Goal: Find specific page/section: Find specific page/section

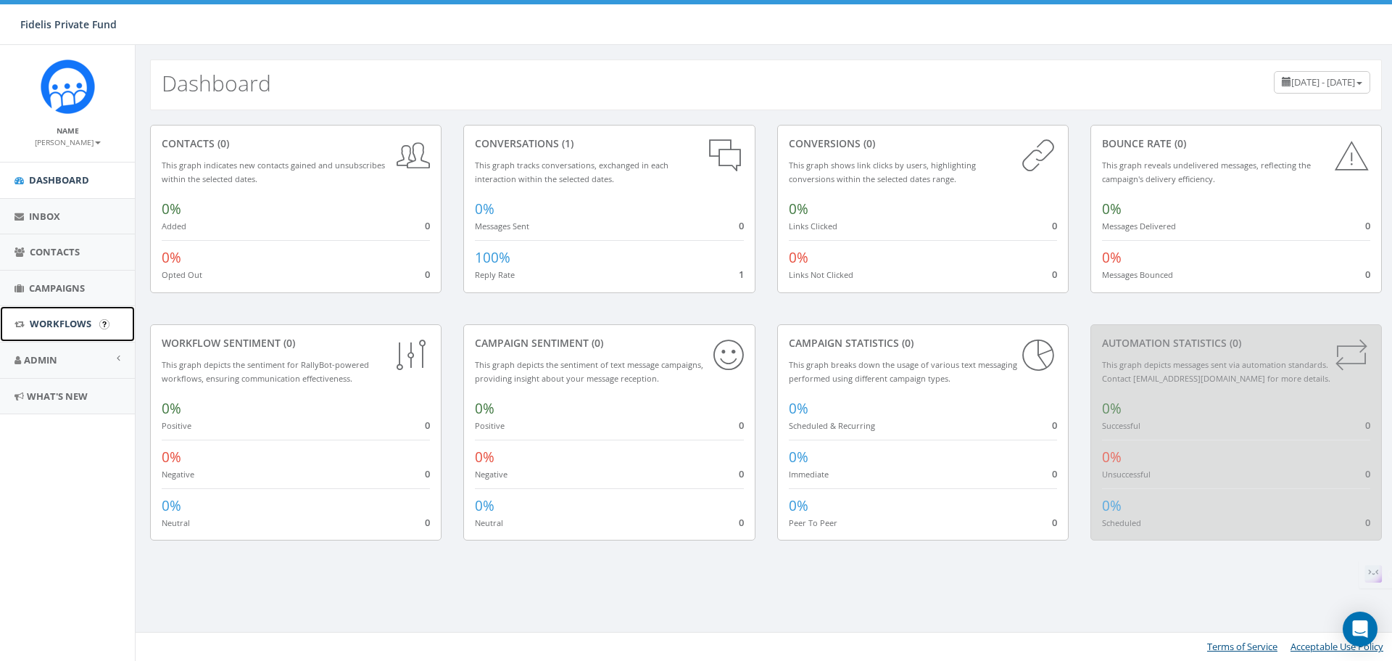
click at [62, 321] on span "Workflows" at bounding box center [61, 323] width 62 height 13
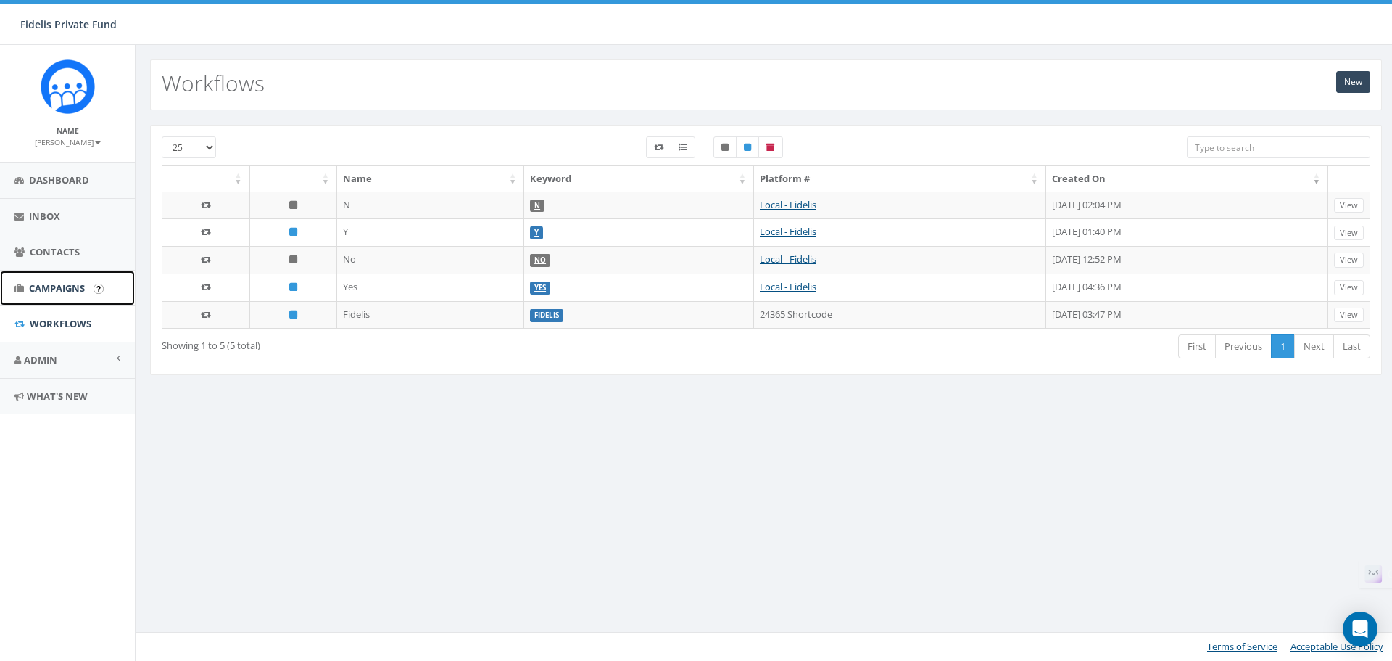
click at [70, 286] on span "Campaigns" at bounding box center [57, 287] width 56 height 13
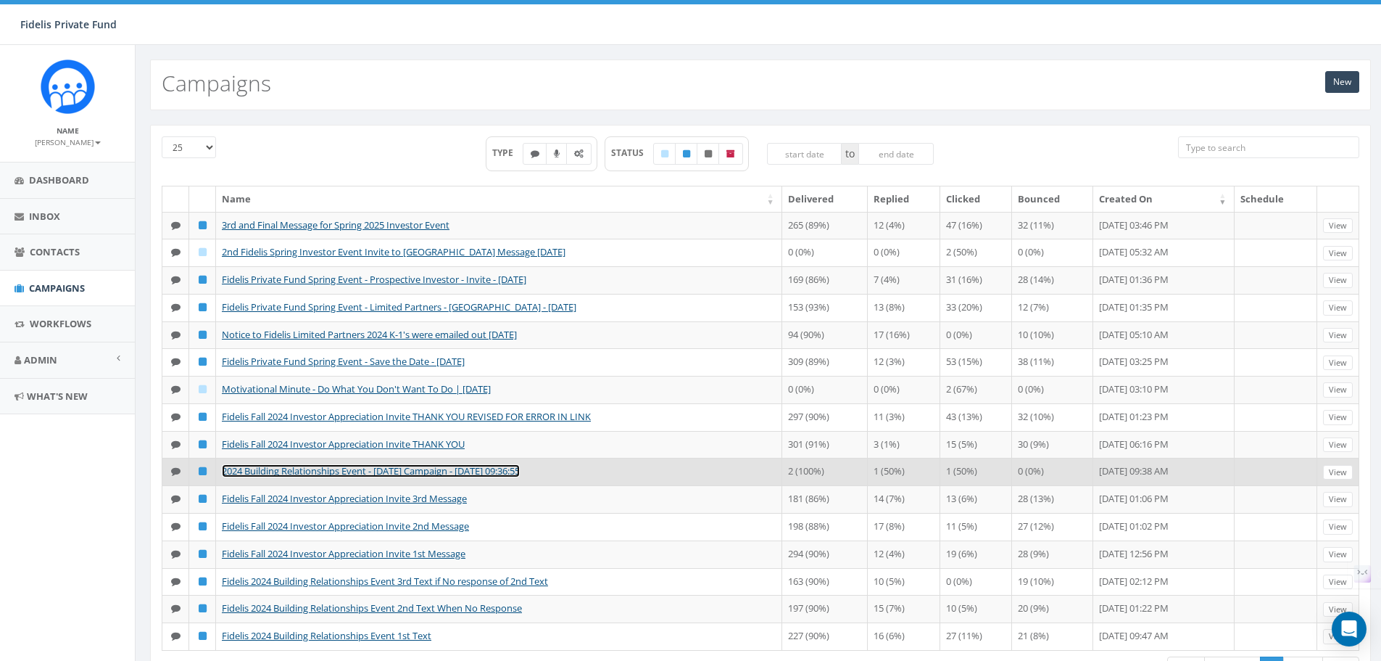
click at [303, 477] on link "2024 Building Relationships Event - 10/24/24 Campaign - 10/16/2024, 09:36:55" at bounding box center [371, 470] width 298 height 13
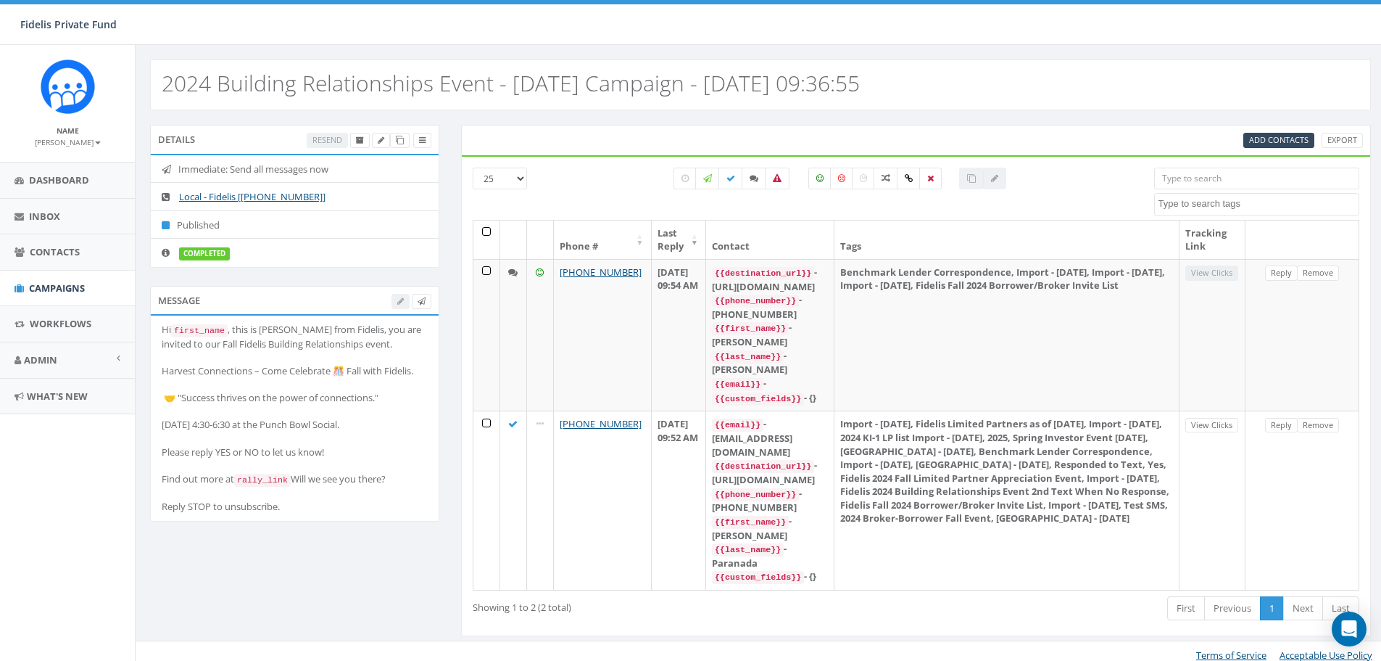
select select
drag, startPoint x: 165, startPoint y: 329, endPoint x: 268, endPoint y: 373, distance: 112.1
click at [334, 513] on div "Hi first_name , this is Allan Paranada from Fidelis, you are invited to our Fal…" at bounding box center [296, 418] width 268 height 190
click at [599, 640] on footer "Terms of Service Acceptable Use Policy" at bounding box center [766, 654] width 1261 height 29
select select
